Goal: Transaction & Acquisition: Purchase product/service

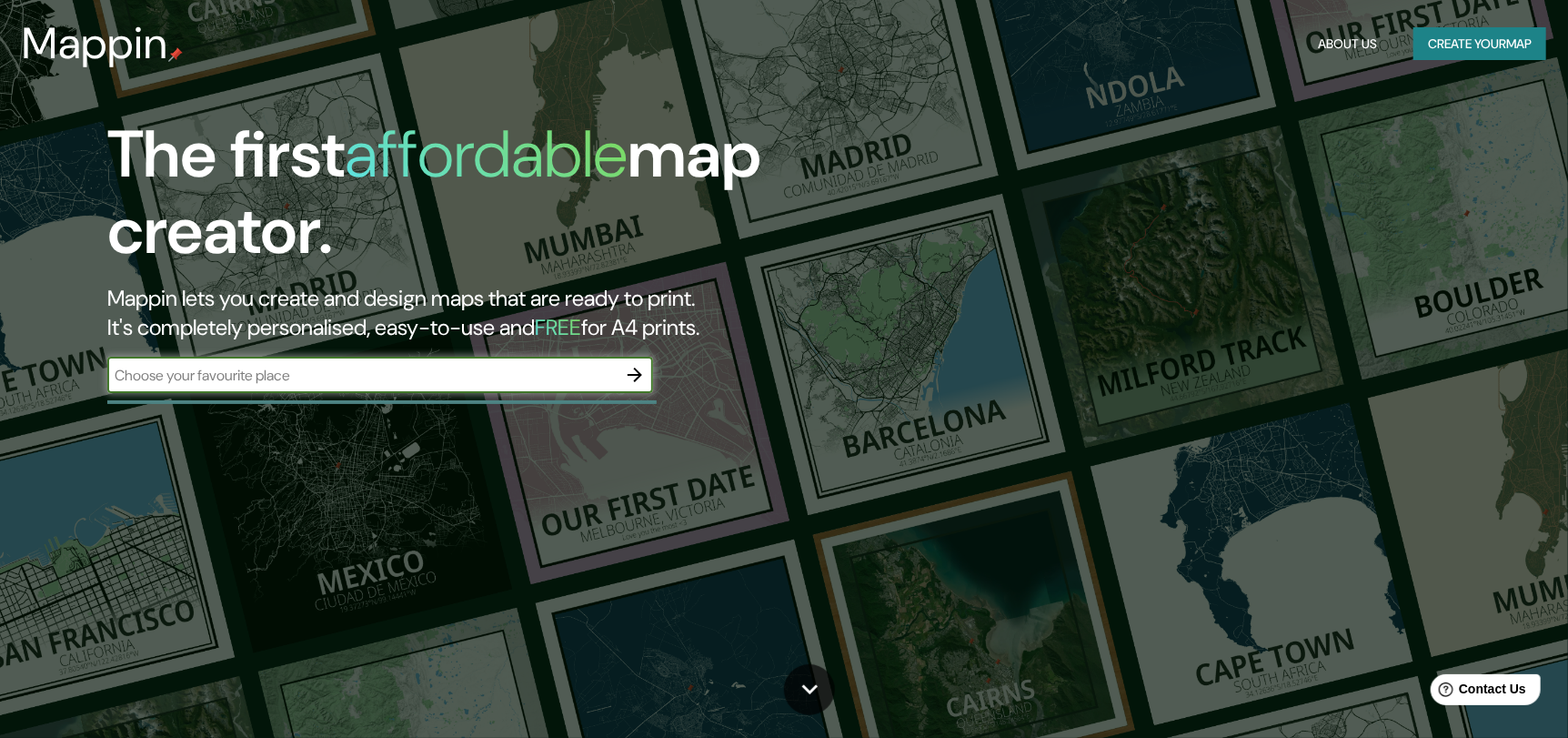
click at [395, 380] on input "text" at bounding box center [362, 376] width 510 height 21
type input "queretaro"
click at [642, 369] on icon "button" at bounding box center [635, 375] width 21 height 21
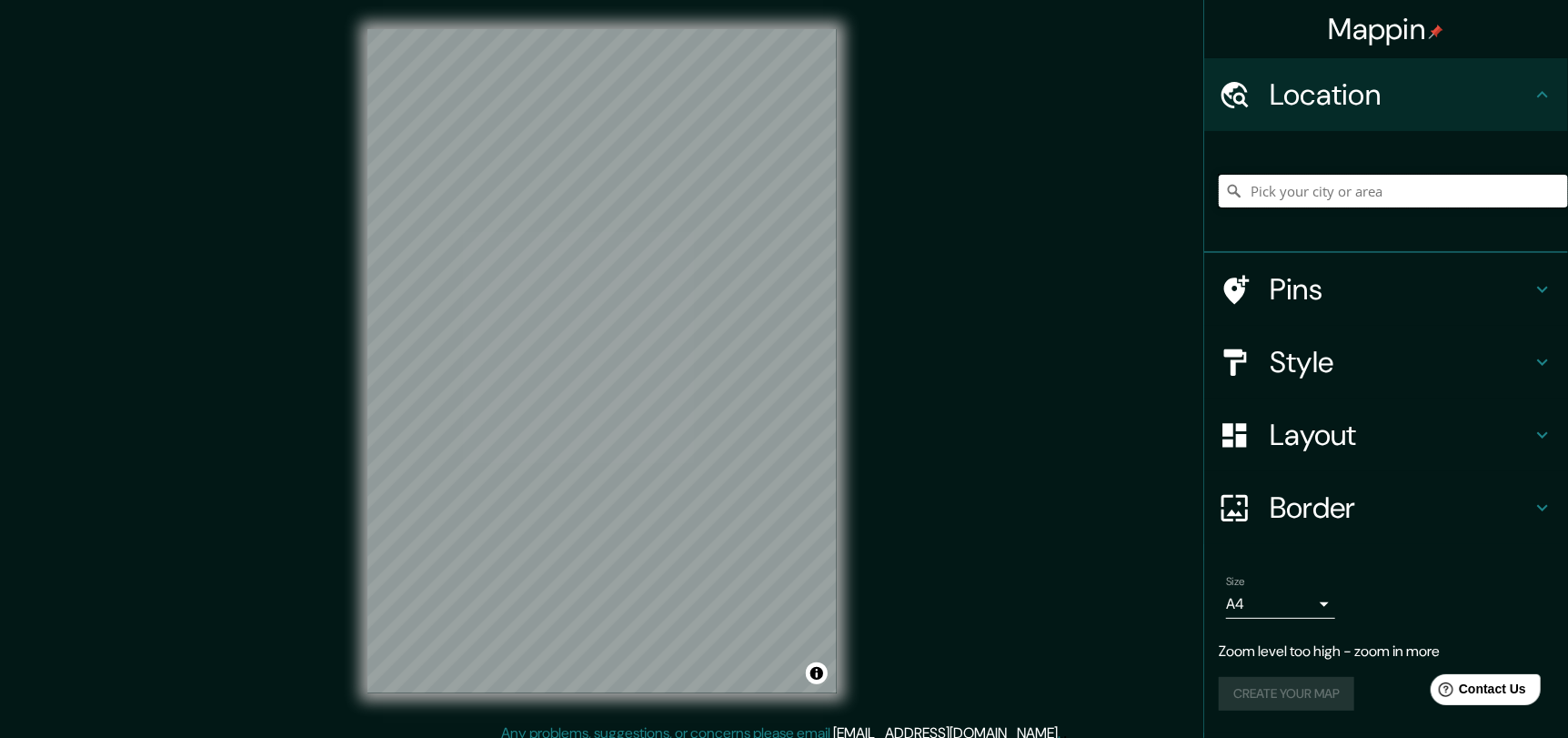
click at [1360, 178] on input "Pick your city or area" at bounding box center [1393, 191] width 350 height 33
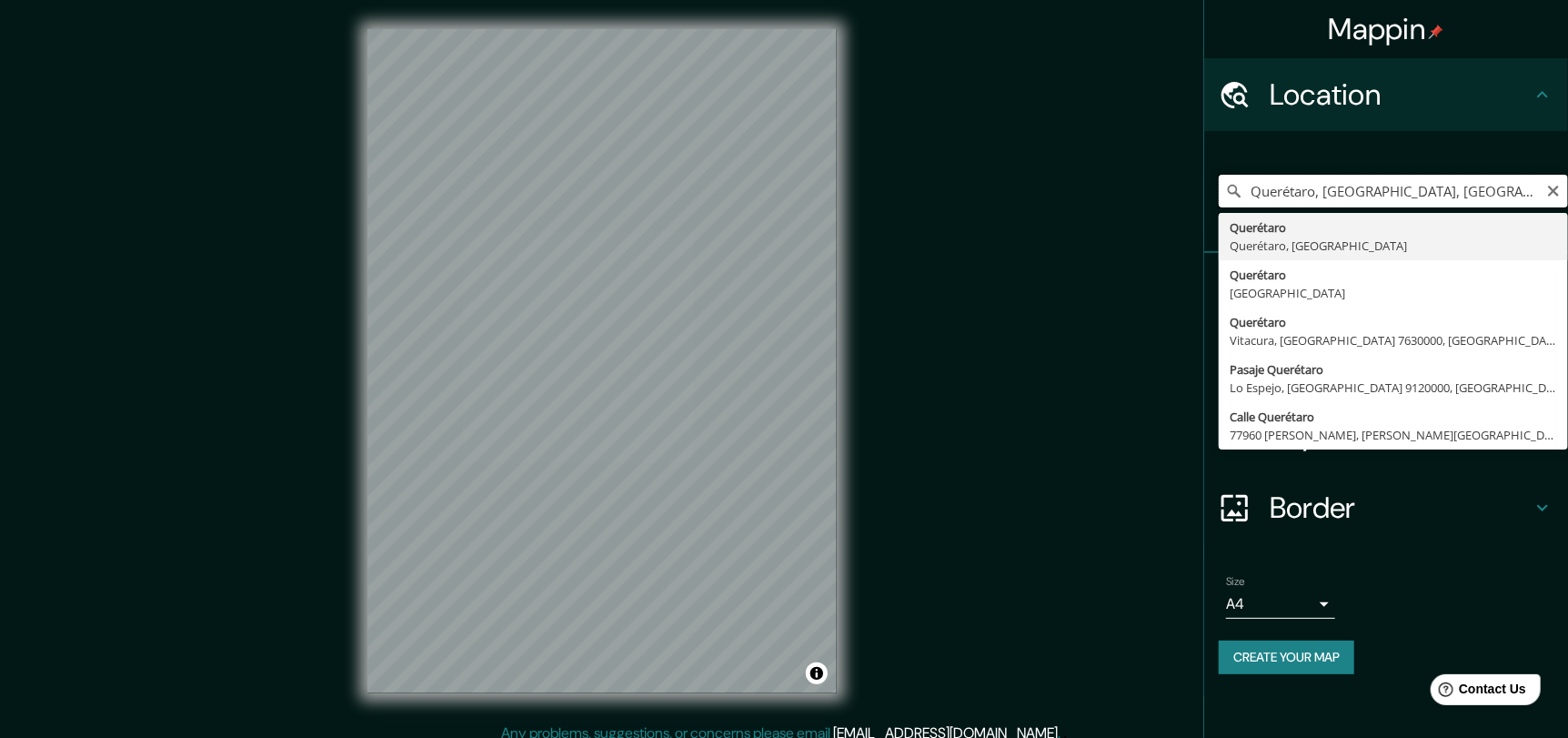
click at [1450, 185] on input "Querétaro, [GEOGRAPHIC_DATA], [GEOGRAPHIC_DATA]" at bounding box center [1393, 191] width 350 height 33
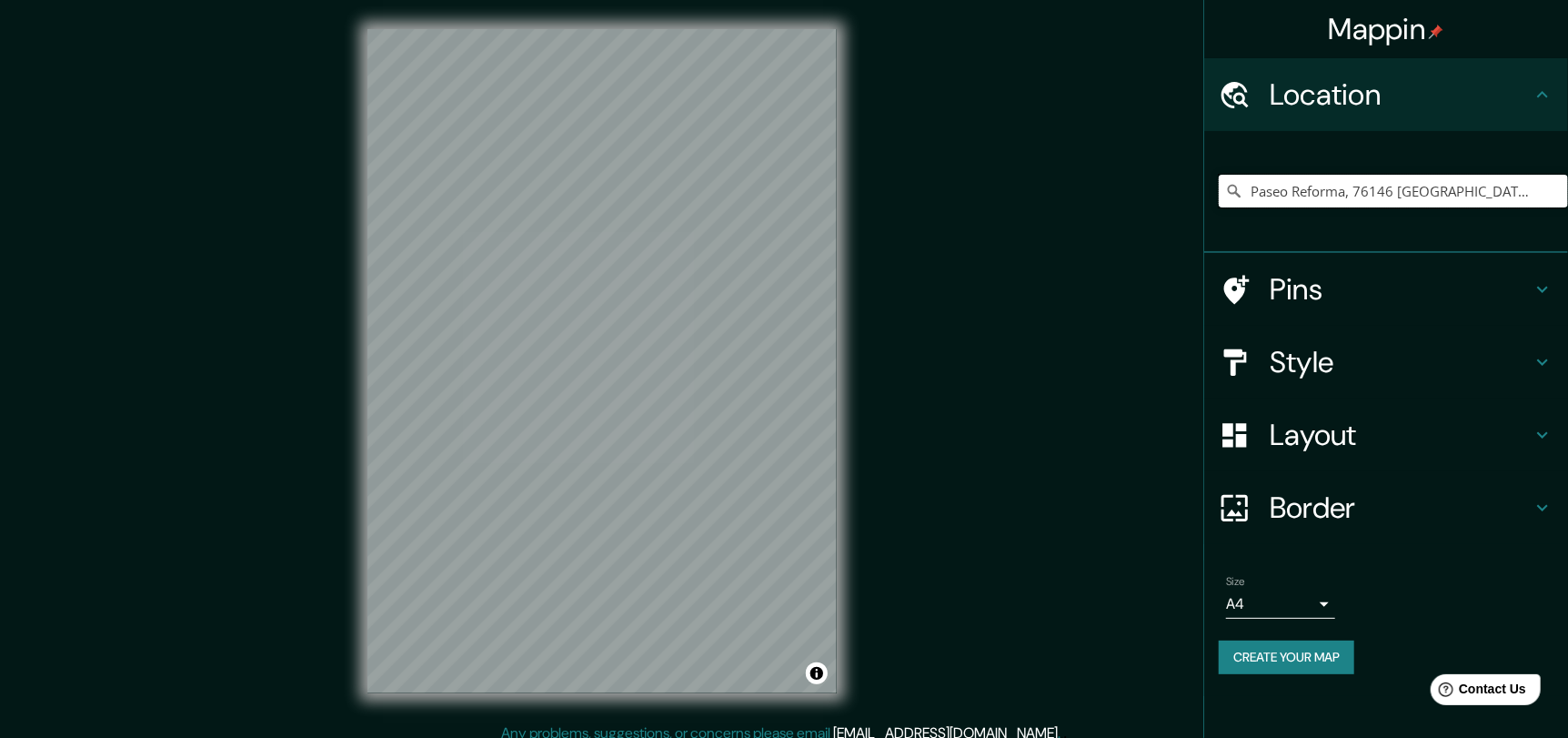
type input "Paseo Reforma, 76146 [GEOGRAPHIC_DATA], [GEOGRAPHIC_DATA], [GEOGRAPHIC_DATA]"
click at [1555, 190] on icon "Clear" at bounding box center [1552, 190] width 15 height 15
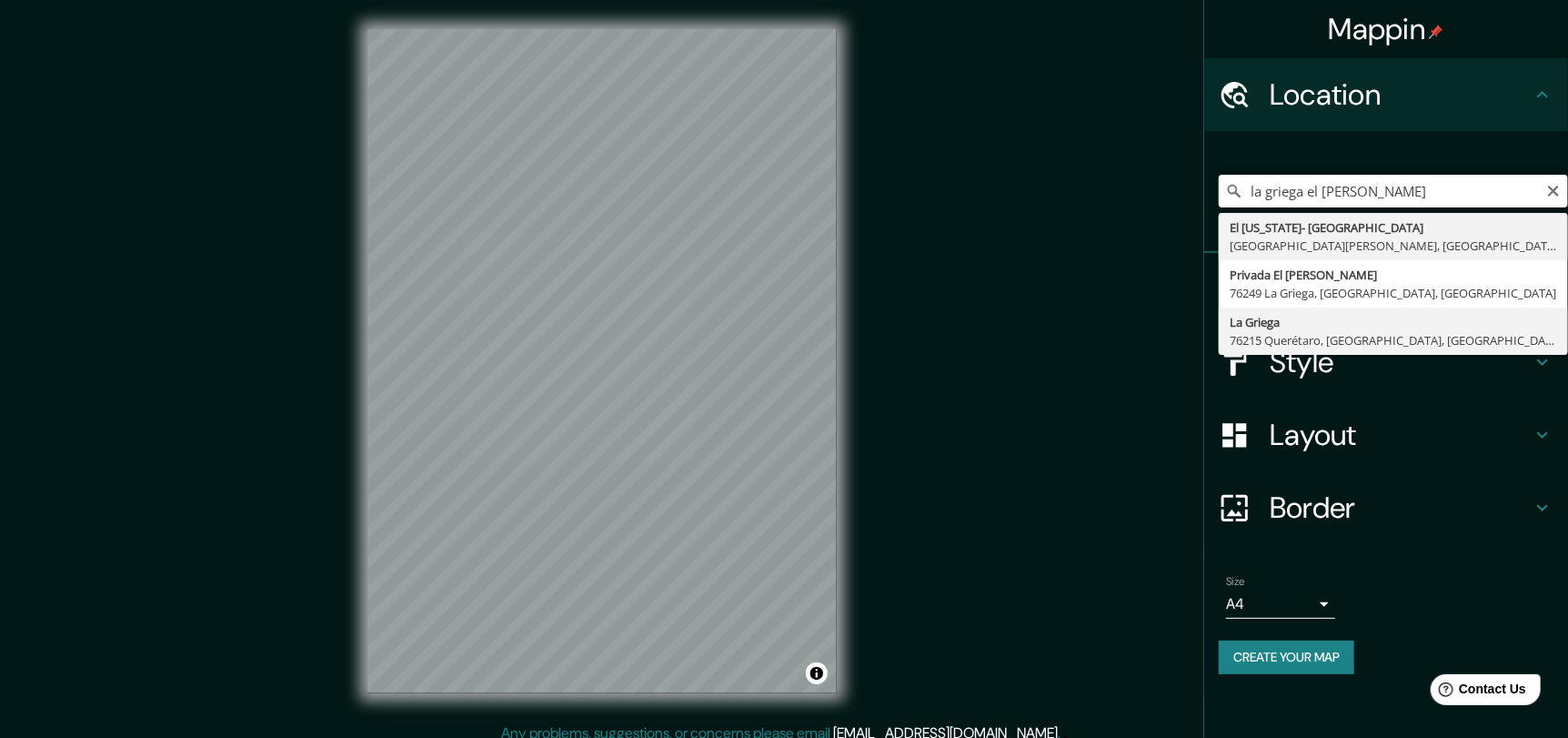
type input "La Griega, 76215 Querétaro, [GEOGRAPHIC_DATA], [GEOGRAPHIC_DATA]"
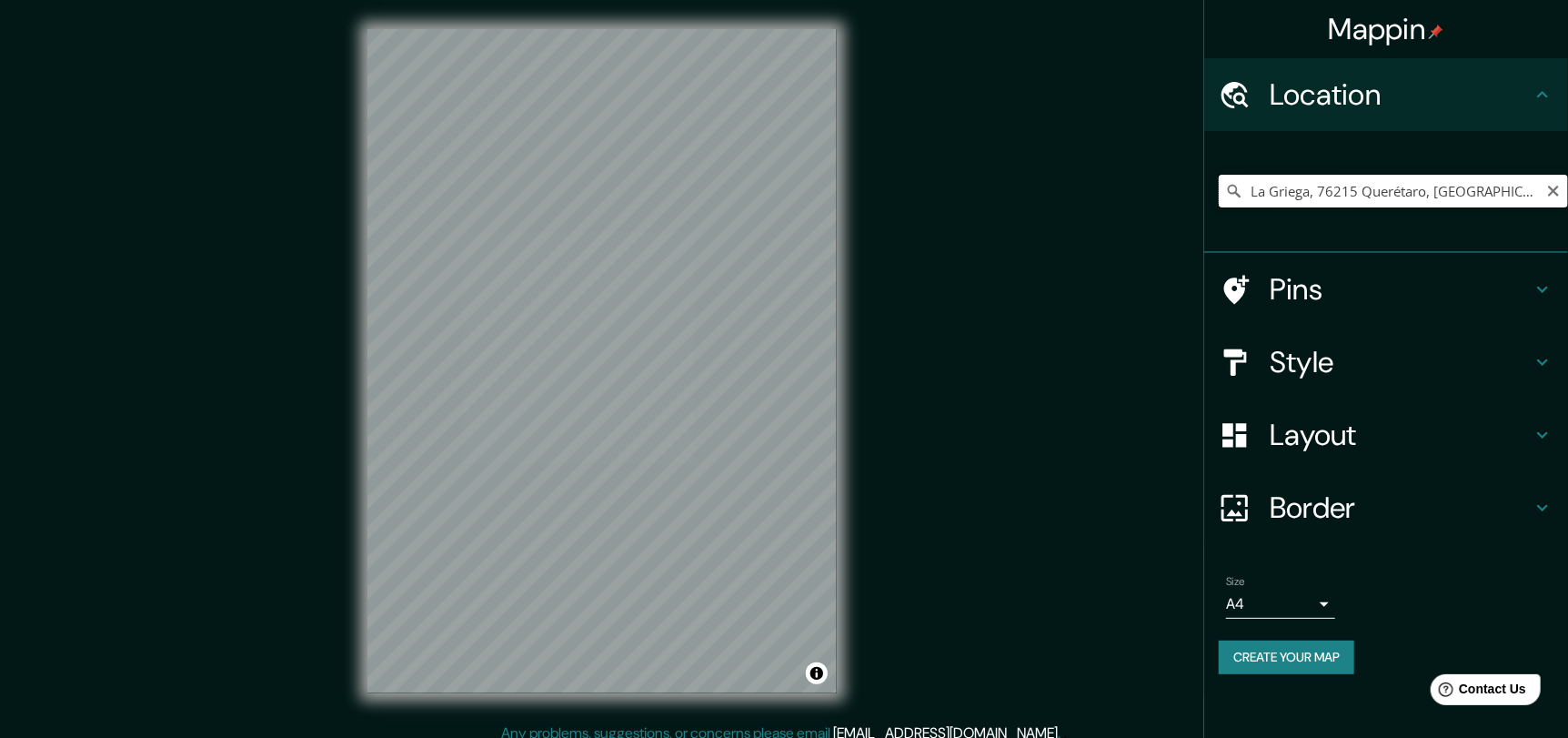
click at [1358, 190] on input "La Griega, 76215 Querétaro, [GEOGRAPHIC_DATA], [GEOGRAPHIC_DATA]" at bounding box center [1393, 191] width 350 height 33
paste input "Fraccionamiento Campestre [GEOGRAPHIC_DATA][PERSON_NAME]"
type input "[GEOGRAPHIC_DATA][PERSON_NAME], [GEOGRAPHIC_DATA], [GEOGRAPHIC_DATA]"
